Goal: Browse casually

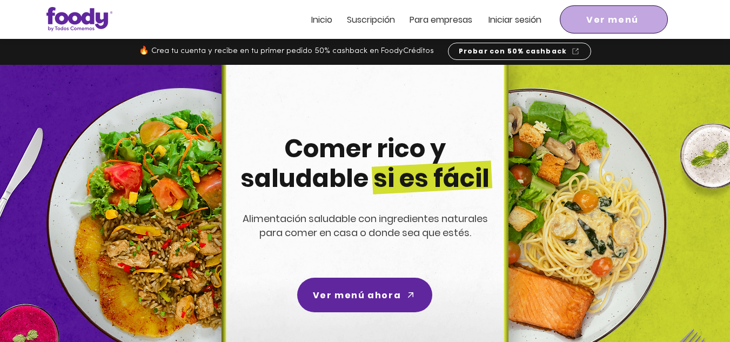
drag, startPoint x: 0, startPoint y: 0, endPoint x: 594, endPoint y: 21, distance: 594.2
click at [594, 21] on span "Ver menú" at bounding box center [612, 20] width 52 height 14
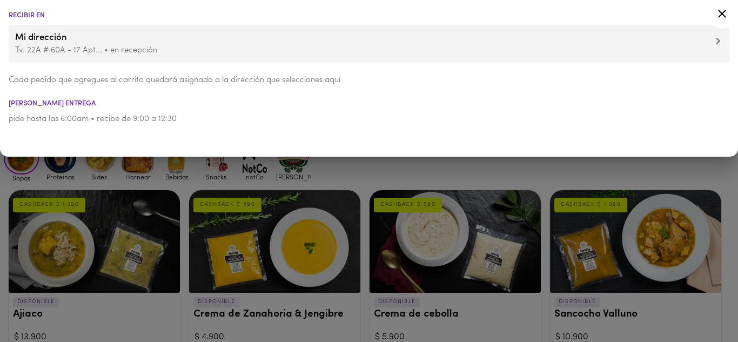
click at [724, 18] on icon at bounding box center [722, 14] width 14 height 14
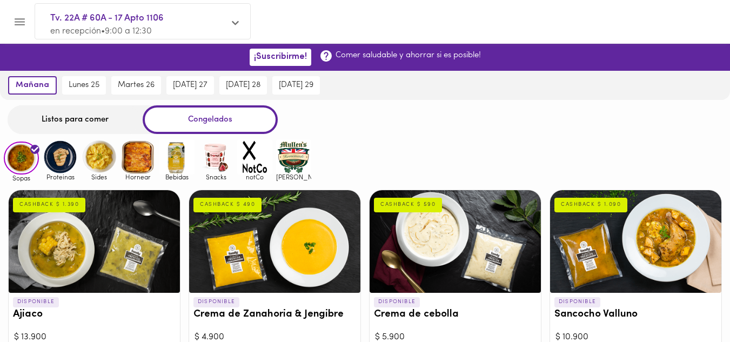
click at [68, 162] on img at bounding box center [60, 156] width 35 height 35
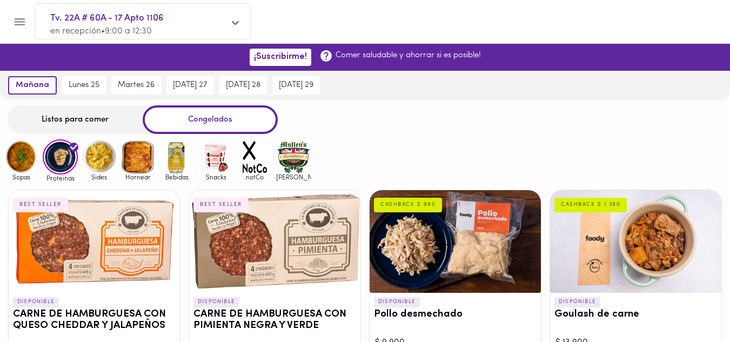
click at [32, 159] on img at bounding box center [21, 156] width 35 height 35
